Goal: Complete application form

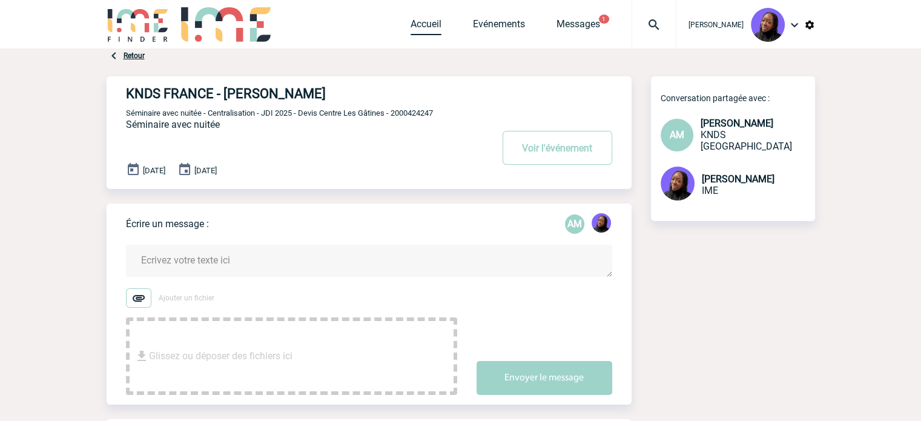
click at [426, 29] on link "Accueil" at bounding box center [425, 26] width 31 height 17
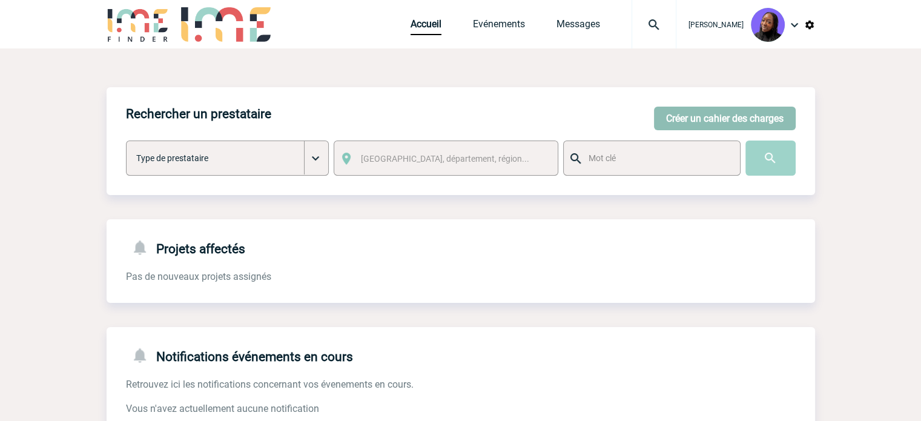
click at [669, 114] on button "Créer un cahier des charges" at bounding box center [725, 119] width 142 height 24
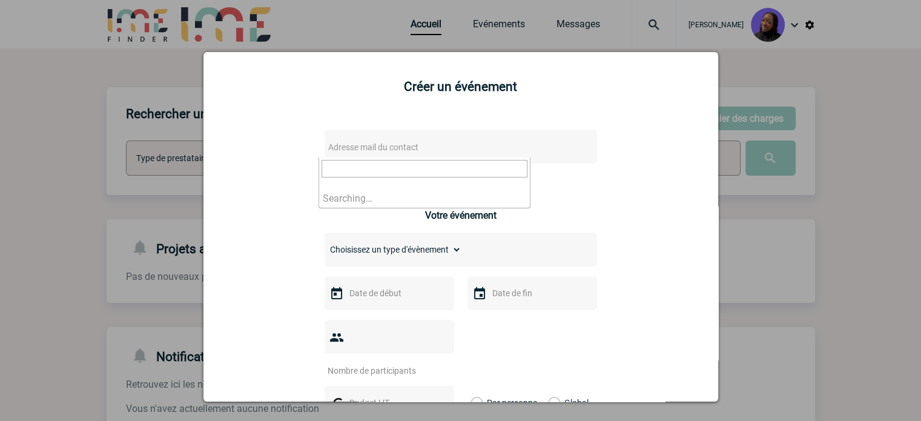
click at [402, 145] on span "Adresse mail du contact" at bounding box center [373, 147] width 90 height 10
paste input "Anne-Catherine.DELECROIX@3ds.com"
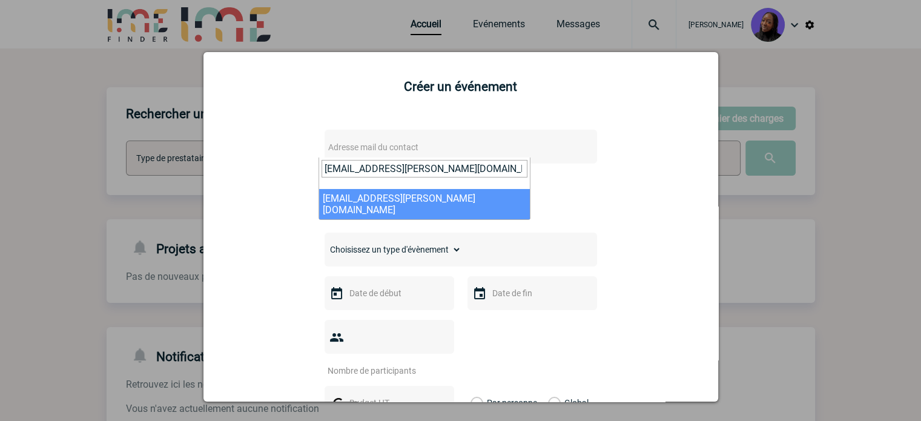
type input "Anne-Catherine.DELECROIX@3ds.com"
select select "132835"
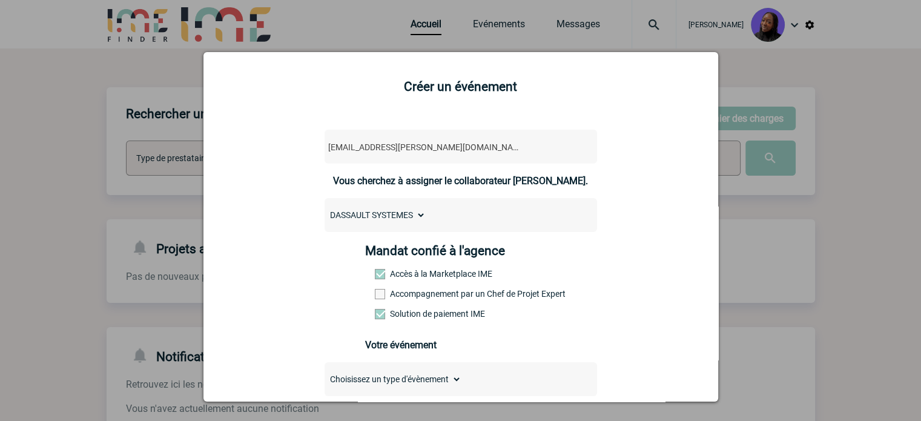
click at [401, 295] on label "Accompagnement par un Chef de Projet Expert" at bounding box center [401, 294] width 53 height 10
click at [0, 0] on input "Accompagnement par un Chef de Projet Expert" at bounding box center [0, 0] width 0 height 0
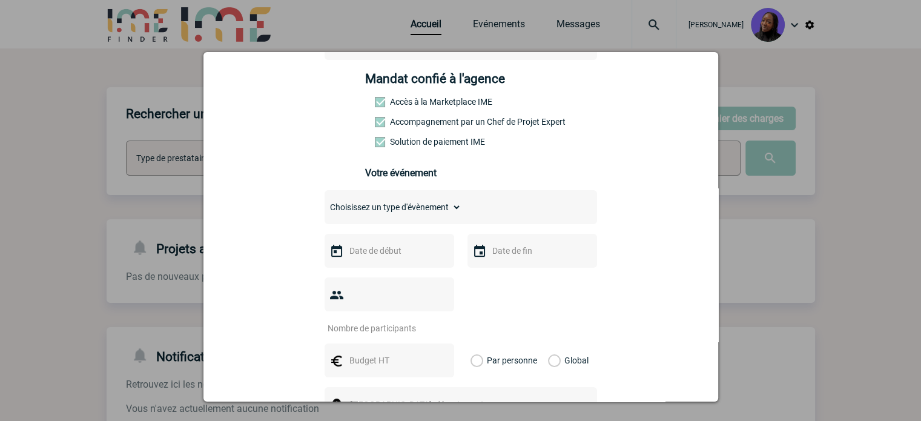
scroll to position [182, 0]
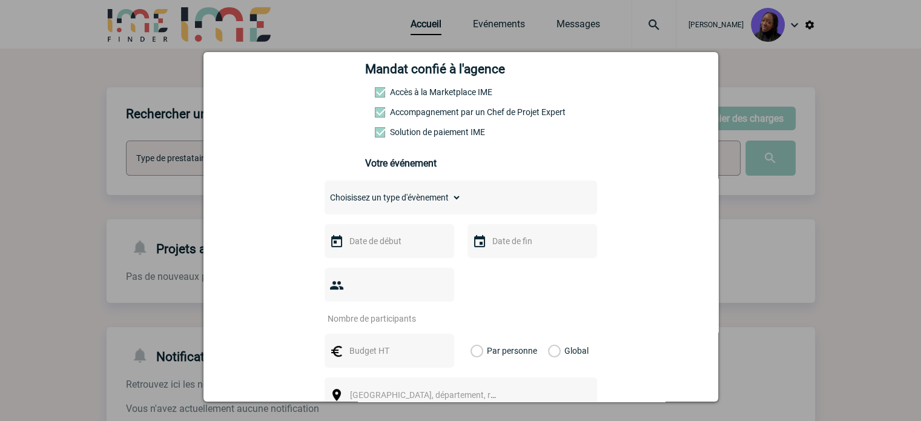
click at [406, 206] on select "Choisissez un type d'évènement Séminaire avec nuitée Séminaire sans nuitée Repa…" at bounding box center [392, 197] width 137 height 17
select select "3"
click at [324, 192] on select "Choisissez un type d'évènement Séminaire avec nuitée Séminaire sans nuitée Repa…" at bounding box center [392, 197] width 137 height 17
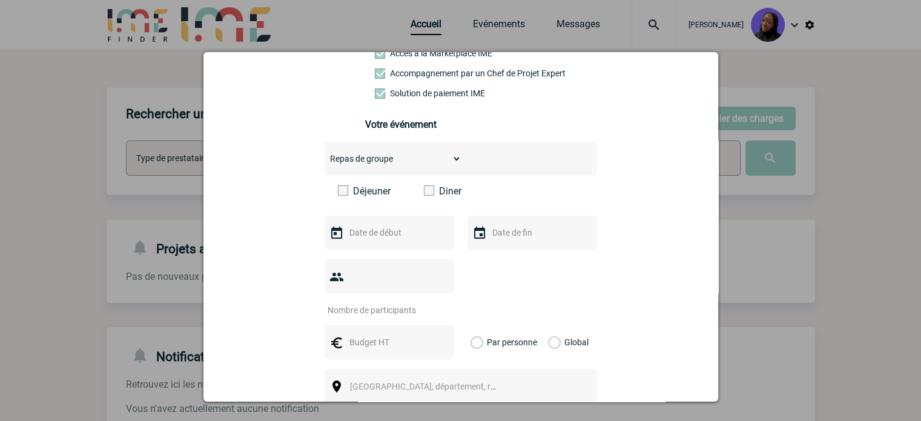
scroll to position [242, 0]
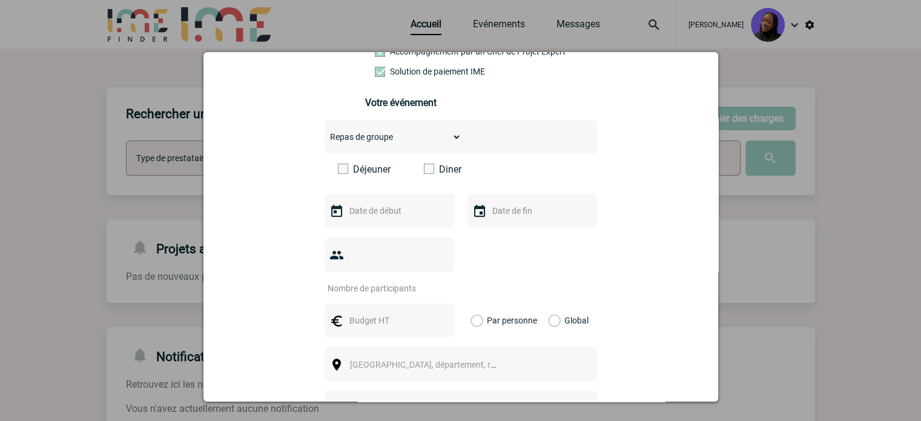
click at [426, 171] on span at bounding box center [429, 168] width 10 height 10
click at [0, 0] on input "Diner" at bounding box center [0, 0] width 0 height 0
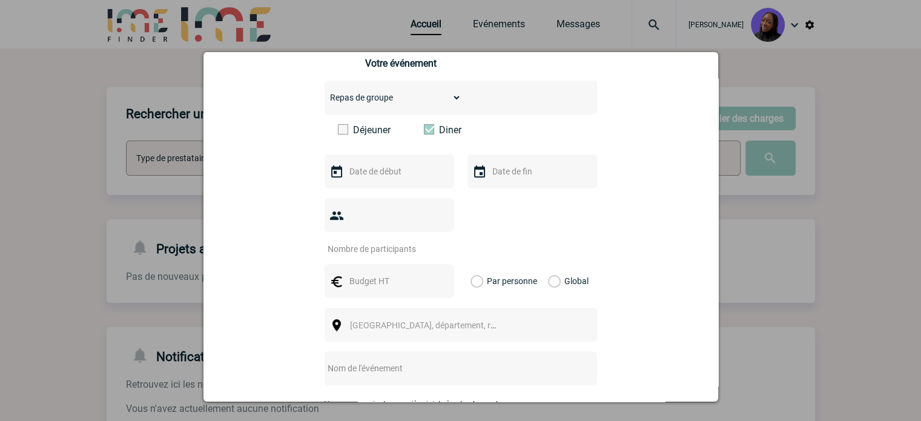
scroll to position [303, 0]
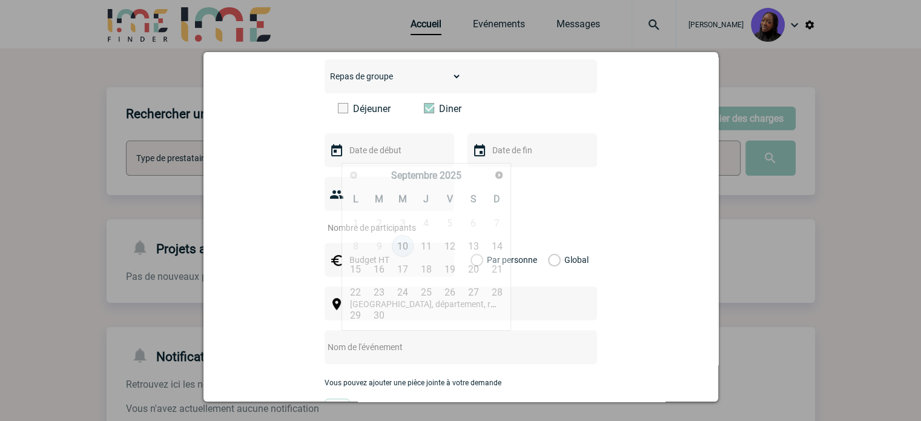
click at [378, 156] on input "text" at bounding box center [388, 150] width 84 height 16
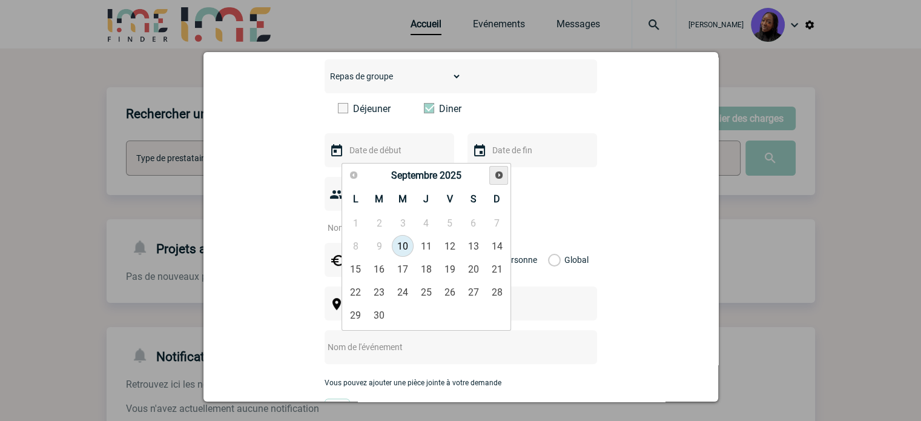
click at [494, 178] on span "Suivant" at bounding box center [499, 175] width 10 height 10
click at [400, 263] on link "15" at bounding box center [403, 269] width 22 height 22
type input "15-10-2025"
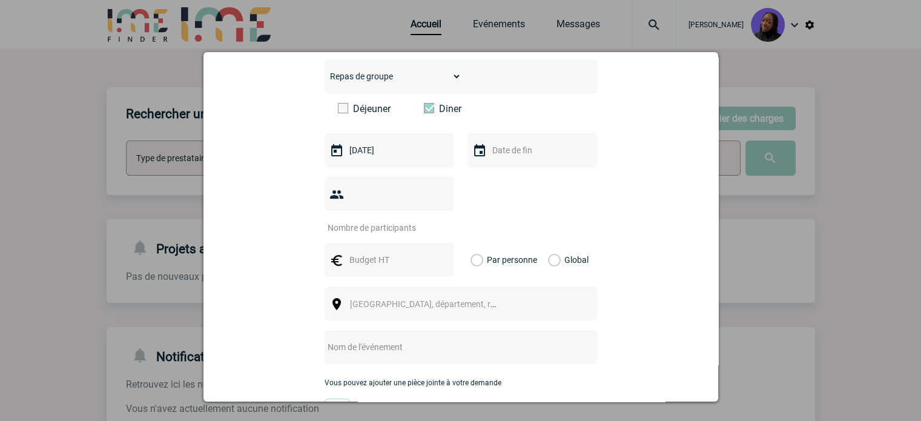
click at [533, 158] on input "text" at bounding box center [531, 150] width 84 height 16
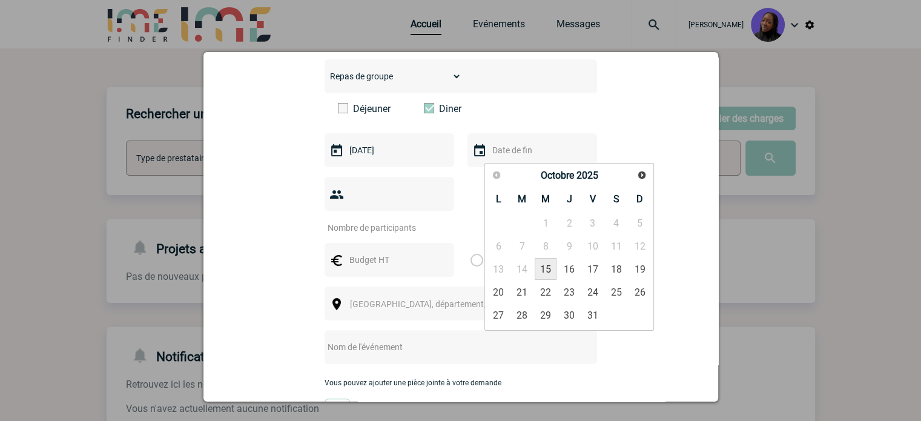
click at [547, 273] on link "15" at bounding box center [545, 269] width 22 height 22
type input "15-10-2025"
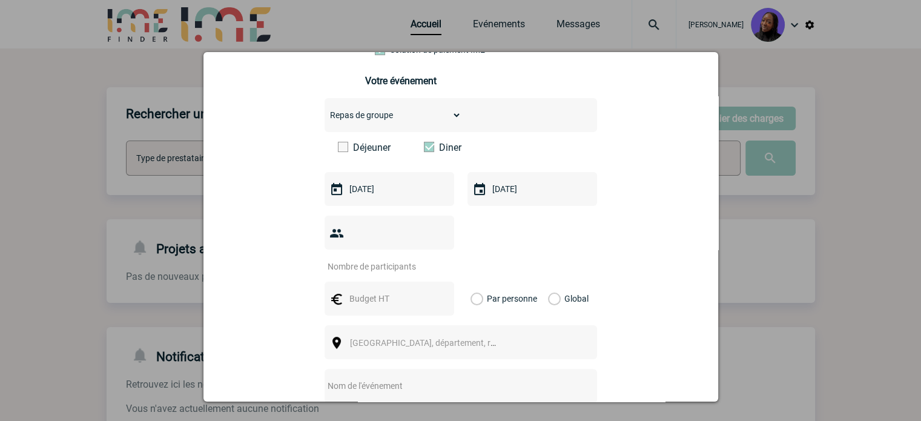
scroll to position [242, 0]
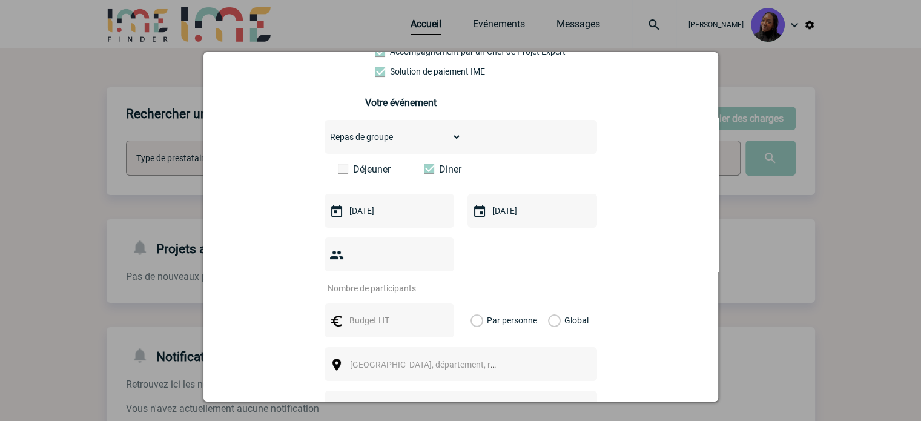
click at [410, 145] on select "Choisissez un type d'évènement Séminaire avec nuitée Séminaire sans nuitée Repa…" at bounding box center [392, 136] width 137 height 17
select select "9"
click at [324, 132] on select "Choisissez un type d'évènement Séminaire avec nuitée Séminaire sans nuitée Repa…" at bounding box center [392, 136] width 137 height 17
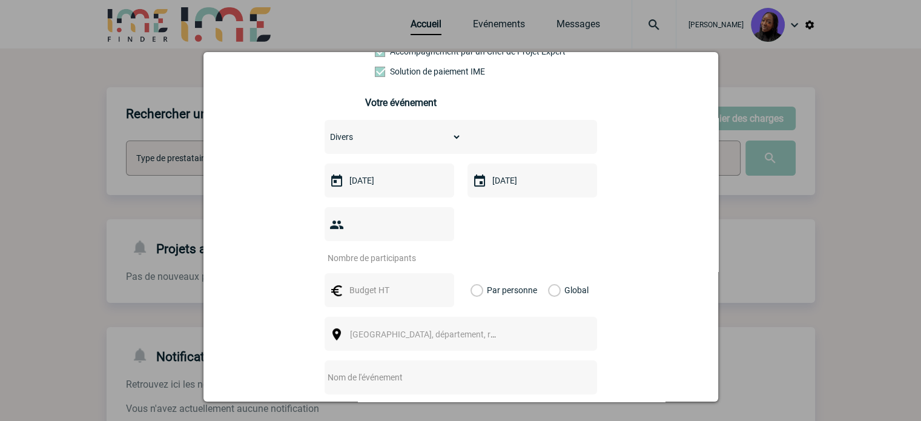
scroll to position [303, 0]
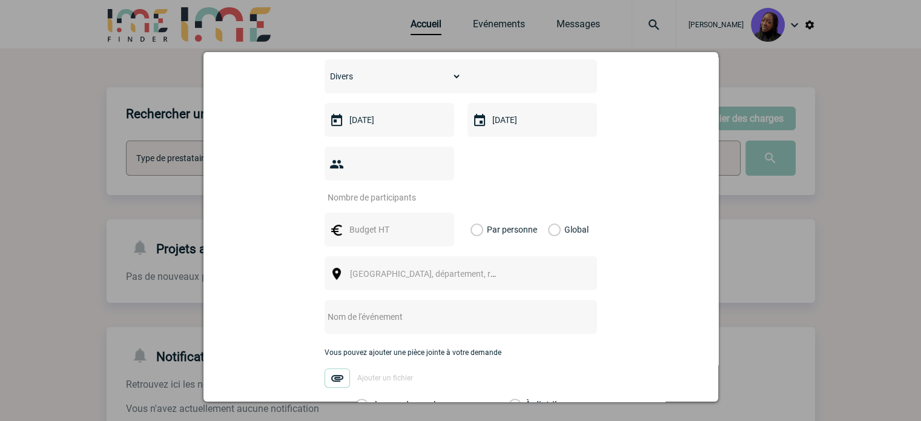
click at [387, 189] on input "number" at bounding box center [381, 197] width 114 height 16
type input "15"
click at [409, 222] on input "text" at bounding box center [388, 230] width 84 height 16
type input "1000"
click at [548, 212] on label "Global" at bounding box center [552, 229] width 8 height 34
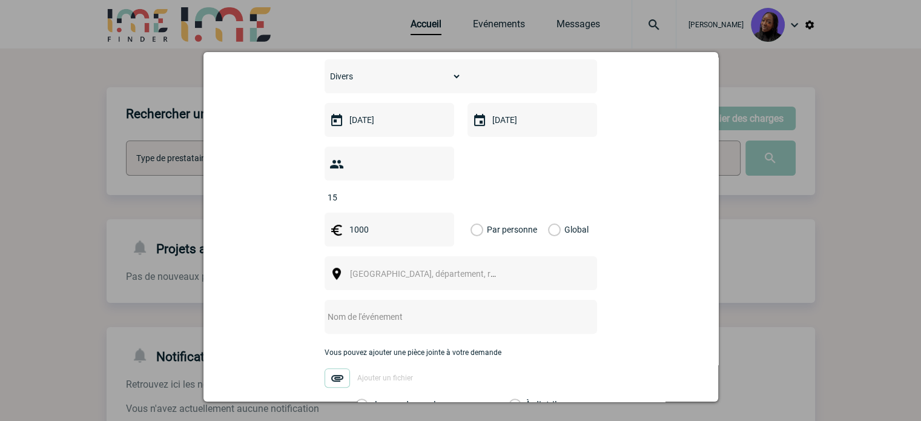
click at [0, 0] on input "Global" at bounding box center [0, 0] width 0 height 0
click at [367, 269] on span "Ville, département, région..." at bounding box center [434, 274] width 168 height 10
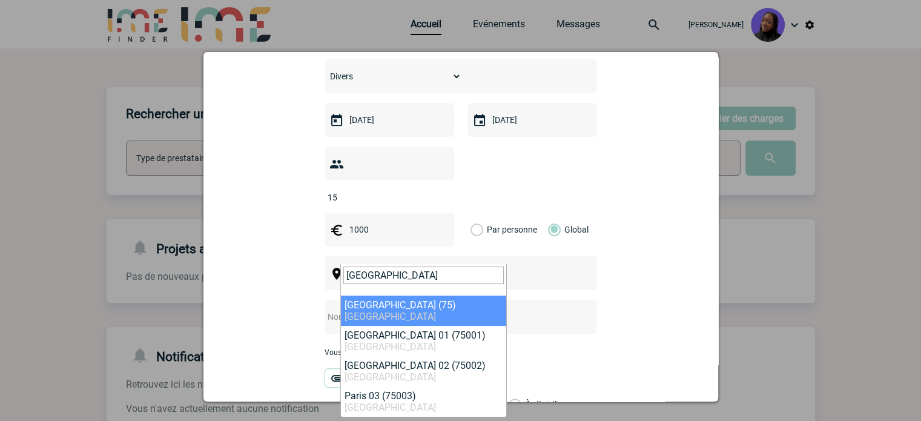
type input "[GEOGRAPHIC_DATA]"
select select "3"
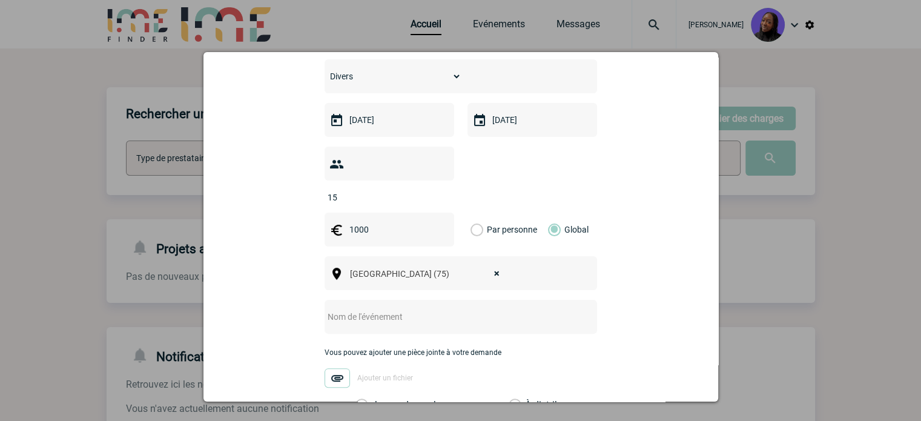
click at [354, 309] on input "text" at bounding box center [444, 317] width 240 height 16
click at [429, 309] on input "Transfert minibus + diner Dass" at bounding box center [444, 317] width 240 height 16
paste input "ault Systemes"
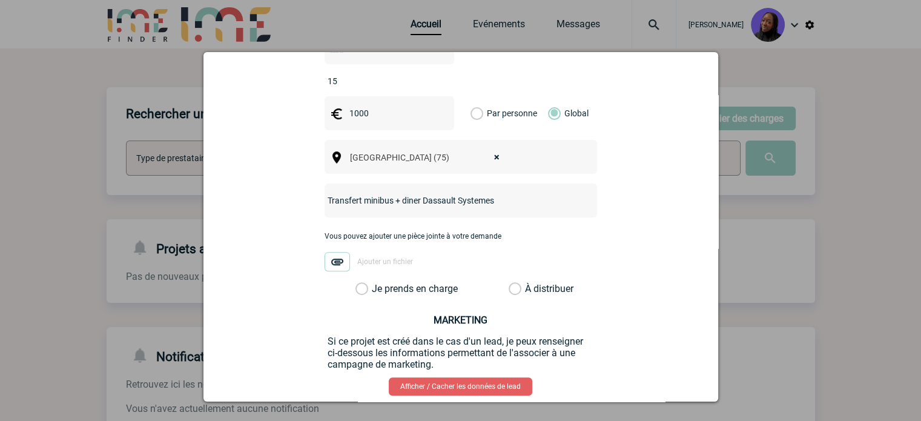
scroll to position [424, 0]
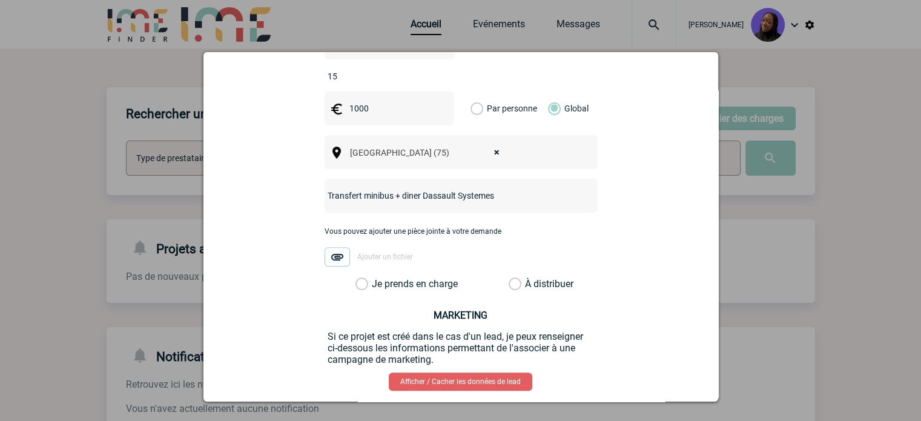
type input "Transfert minibus + diner Dassault Systemes"
click at [363, 278] on label "Je prends en charge" at bounding box center [365, 284] width 21 height 12
click at [0, 0] on input "Je prends en charge" at bounding box center [0, 0] width 0 height 0
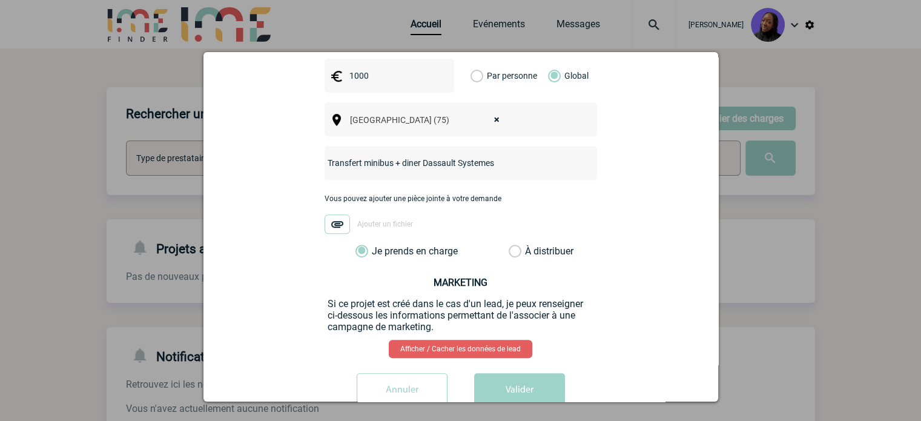
scroll to position [471, 0]
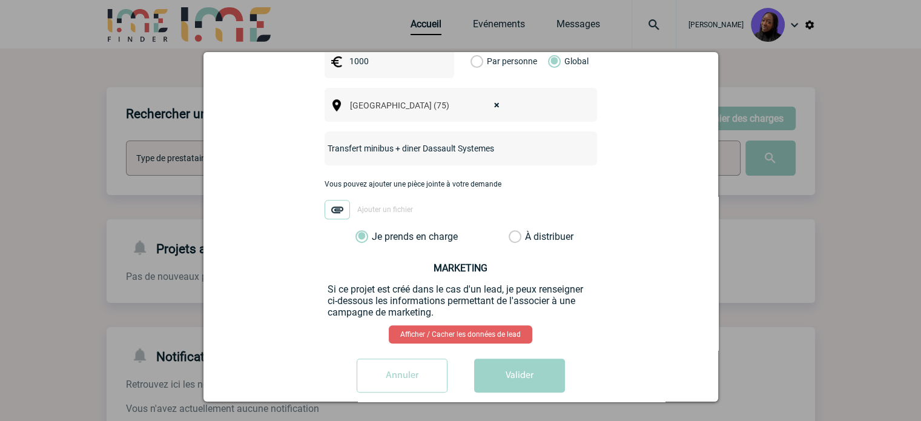
click at [525, 358] on button "Valider" at bounding box center [519, 375] width 91 height 34
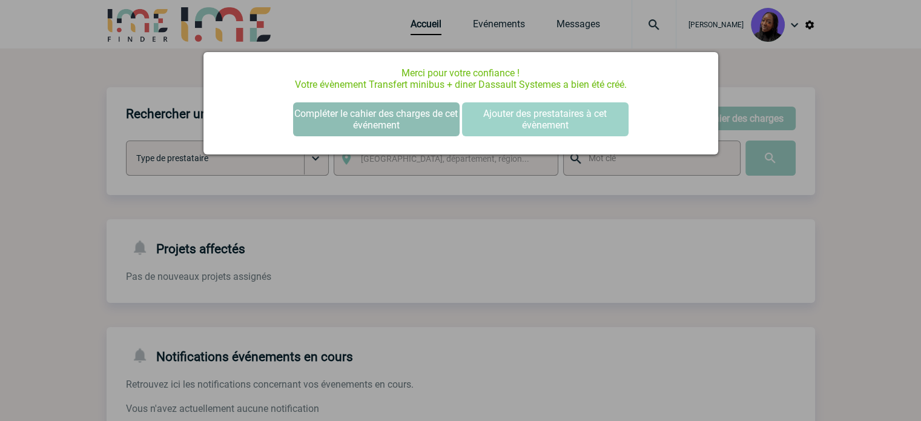
click at [393, 120] on button "Compléter le cahier des charges de cet événement" at bounding box center [376, 119] width 166 height 34
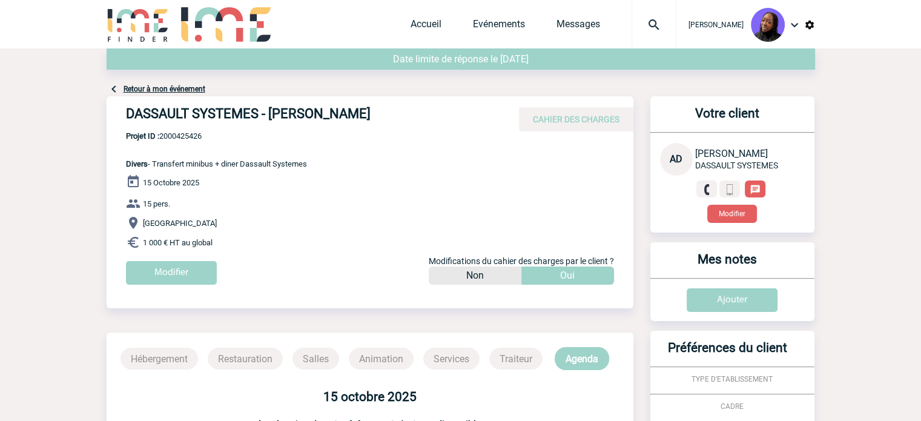
click at [332, 109] on h4 "DASSAULT SYSTEMES - [PERSON_NAME]" at bounding box center [307, 116] width 363 height 21
copy div "DASSAULT SYSTEMES - [PERSON_NAME]"
click at [89, 229] on body "[PERSON_NAME] Accueil Evénements 0" at bounding box center [460, 348] width 921 height 696
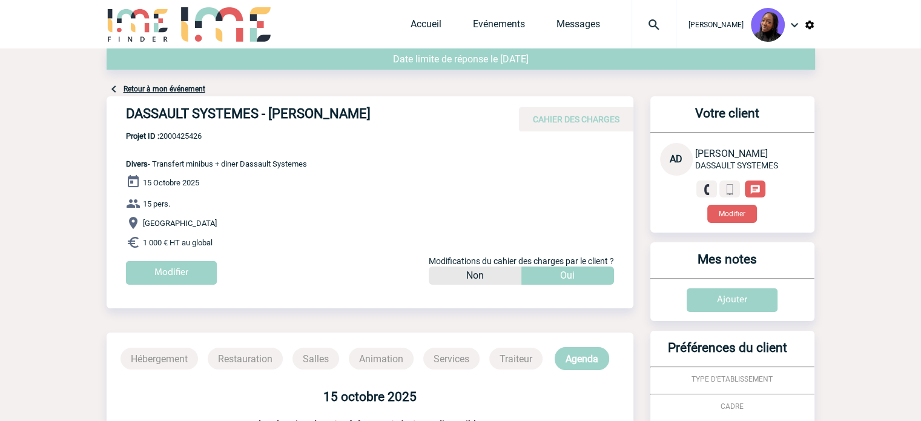
drag, startPoint x: 235, startPoint y: 244, endPoint x: 120, endPoint y: 168, distance: 138.2
click at [120, 168] on div "DASSAULT SYSTEMES - [PERSON_NAME] CAHIER DES CHARGES DASSAULT SYSTEMES - [PERSO…" at bounding box center [370, 194] width 527 height 197
copy div "Divers - Transfert minibus + diner Dassault Systemes [DATE] 15 pers. [GEOGRAPHI…"
click at [179, 137] on span "Projet ID : 2000425426" at bounding box center [216, 135] width 181 height 9
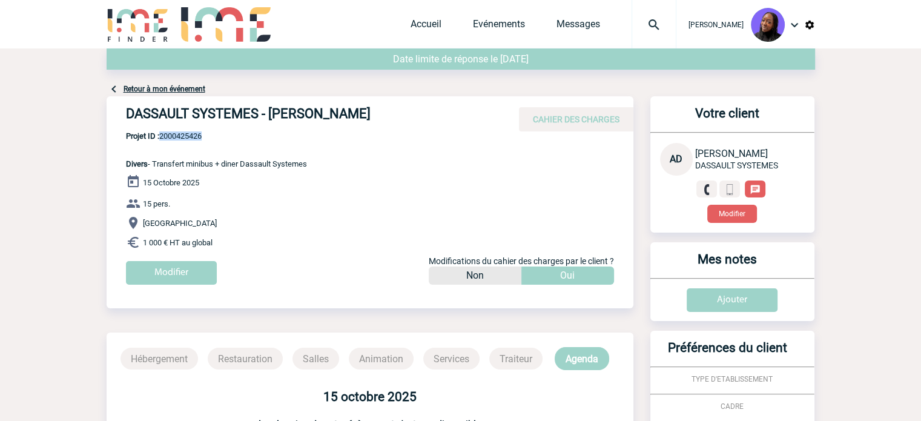
copy span "2000425426"
click at [179, 135] on span "Projet ID : 2000425426" at bounding box center [216, 135] width 181 height 9
click at [179, 134] on span "Projet ID : 2000425426" at bounding box center [216, 135] width 181 height 9
